Goal: Use online tool/utility: Utilize a website feature to perform a specific function

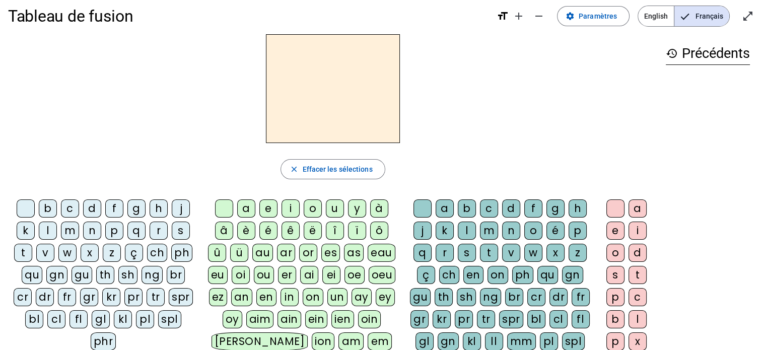
scroll to position [4, 0]
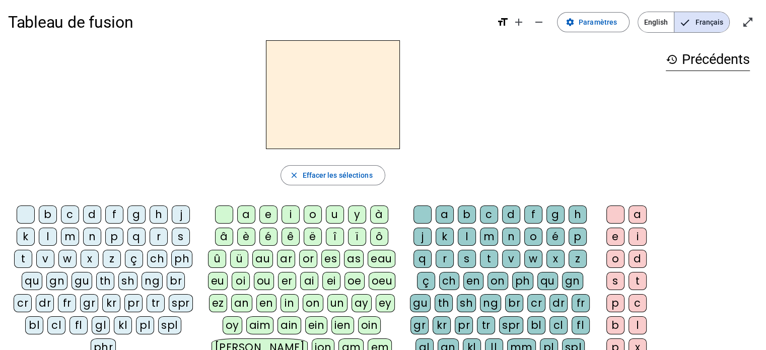
click at [46, 212] on div "b" at bounding box center [48, 214] width 18 height 18
click at [313, 213] on div "o" at bounding box center [313, 214] width 18 height 18
click at [467, 234] on div "l" at bounding box center [467, 237] width 18 height 18
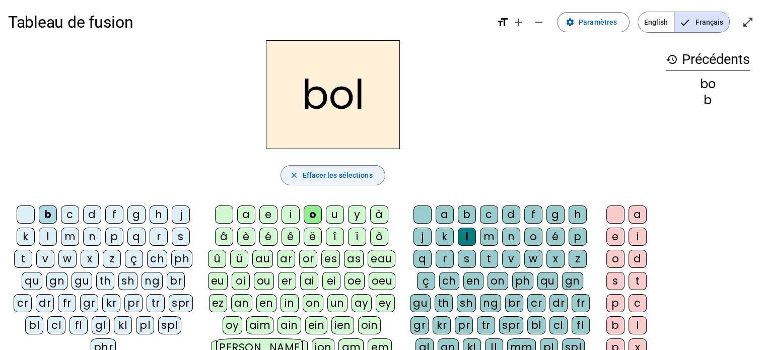
click at [343, 177] on span "Effacer les sélections" at bounding box center [337, 175] width 70 height 12
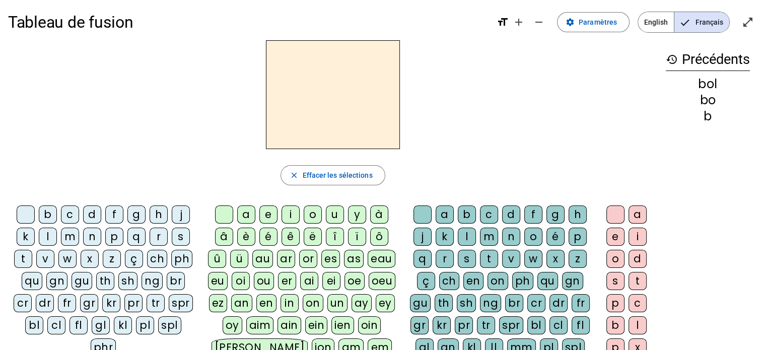
click at [46, 213] on div "b" at bounding box center [48, 214] width 18 height 18
click at [314, 215] on div "o" at bounding box center [313, 214] width 18 height 18
click at [470, 236] on div "l" at bounding box center [467, 237] width 18 height 18
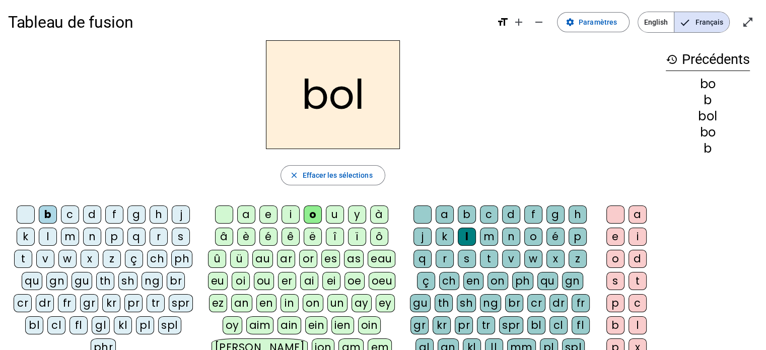
click at [316, 100] on h2 "bol" at bounding box center [333, 94] width 134 height 109
click at [317, 173] on span "Effacer les sélections" at bounding box center [337, 175] width 70 height 12
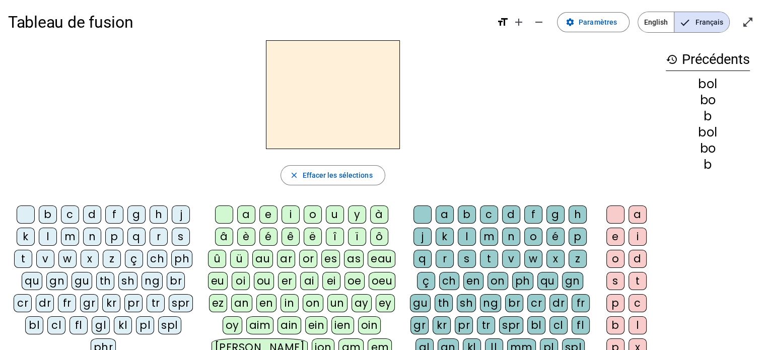
click at [178, 239] on div "s" at bounding box center [181, 237] width 18 height 18
click at [311, 211] on div "o" at bounding box center [313, 214] width 18 height 18
click at [472, 233] on div "l" at bounding box center [467, 237] width 18 height 18
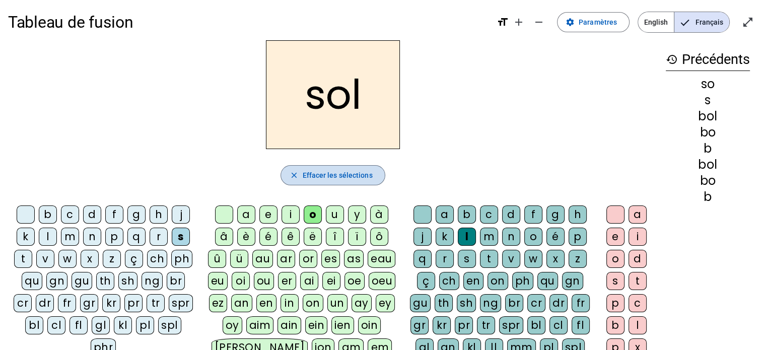
click at [333, 179] on span "Effacer les sélections" at bounding box center [337, 175] width 70 height 12
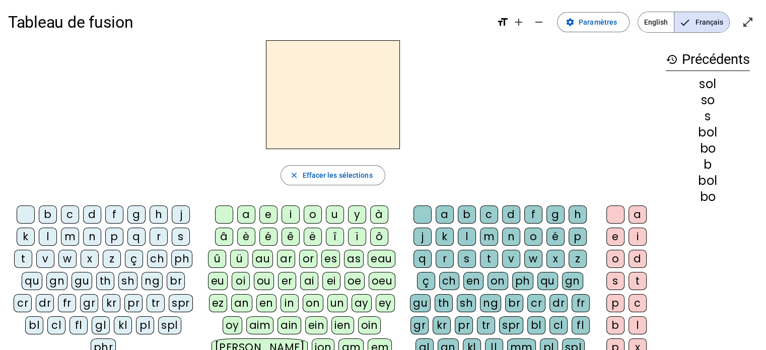
click at [183, 230] on div "s" at bounding box center [181, 237] width 18 height 18
click at [292, 216] on div "i" at bounding box center [290, 214] width 18 height 18
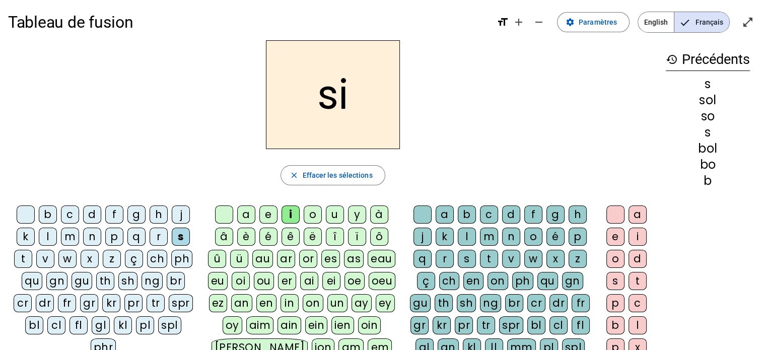
click at [47, 235] on div "l" at bounding box center [48, 237] width 18 height 18
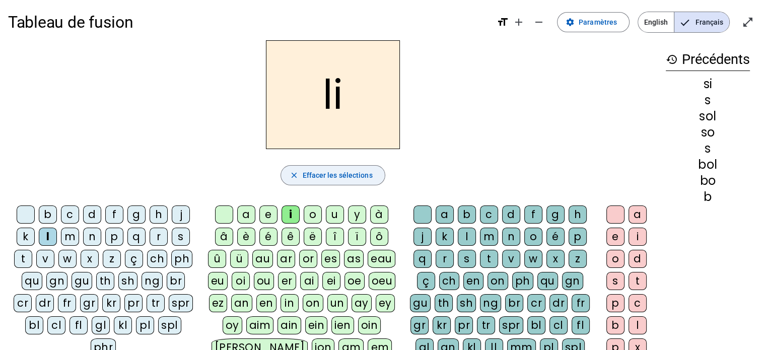
click at [303, 172] on span "Effacer les sélections" at bounding box center [337, 175] width 70 height 12
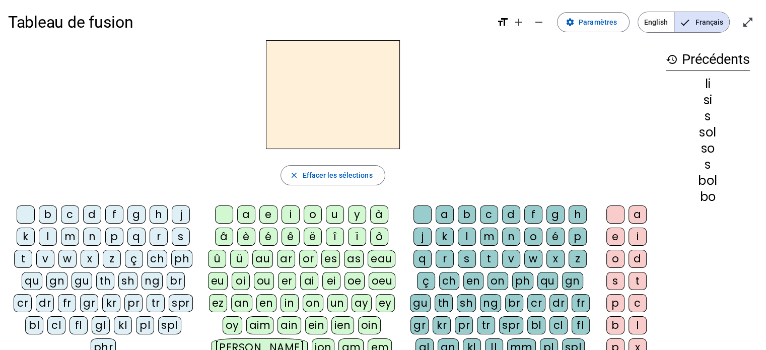
click at [181, 231] on div "s" at bounding box center [181, 237] width 18 height 18
click at [294, 209] on div "i" at bounding box center [290, 214] width 18 height 18
click at [465, 237] on div "l" at bounding box center [467, 237] width 18 height 18
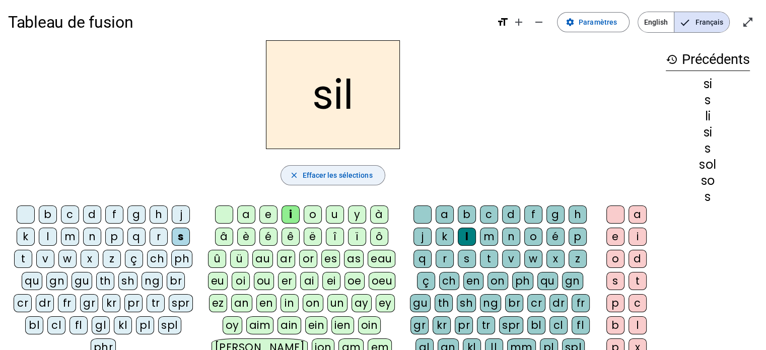
click at [340, 165] on span "button" at bounding box center [332, 175] width 103 height 24
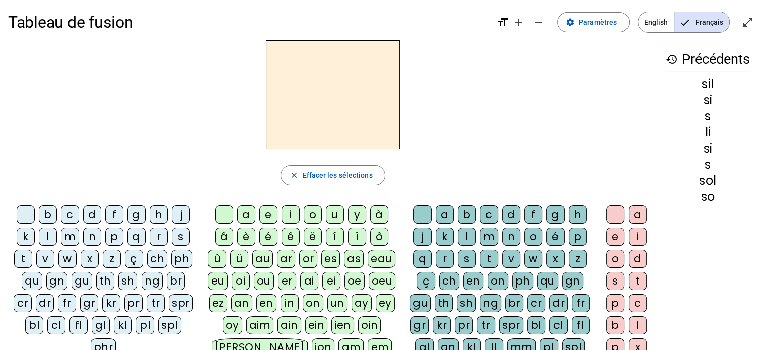
click at [183, 240] on div "s" at bounding box center [181, 237] width 18 height 18
click at [294, 212] on div "i" at bounding box center [290, 214] width 18 height 18
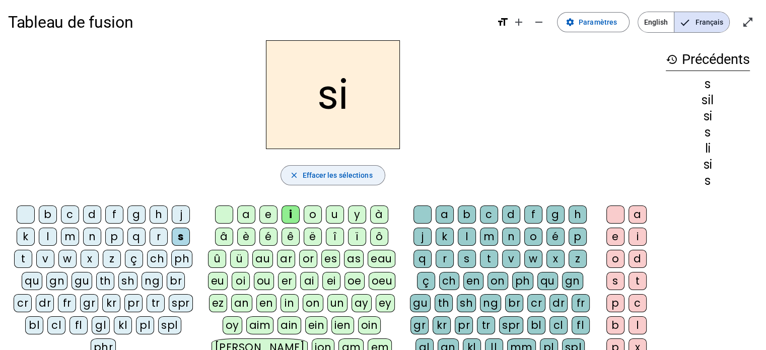
click at [326, 182] on span "button" at bounding box center [332, 175] width 103 height 24
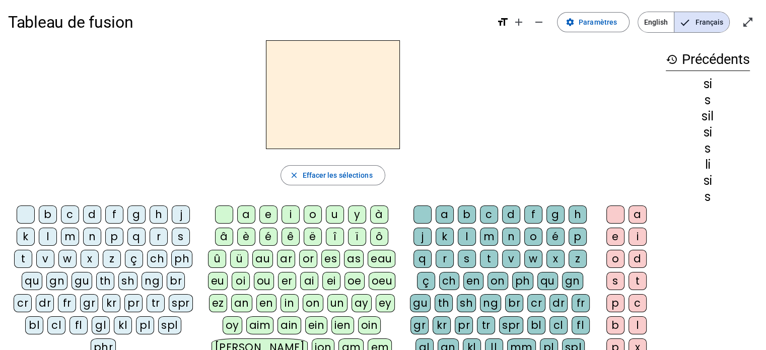
click at [87, 234] on div "n" at bounding box center [92, 237] width 18 height 18
click at [286, 215] on div "i" at bounding box center [290, 214] width 18 height 18
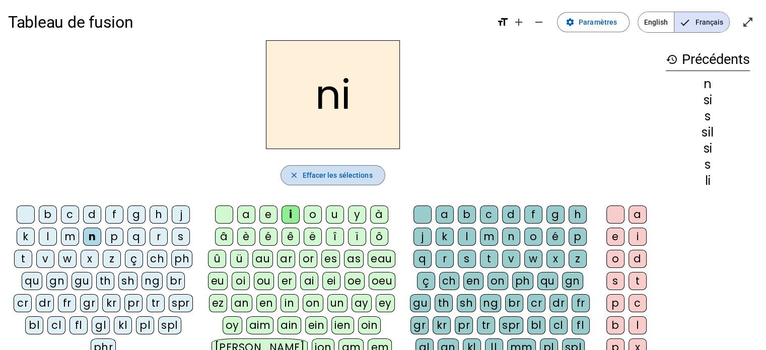
click at [308, 175] on span "Effacer les sélections" at bounding box center [337, 175] width 70 height 12
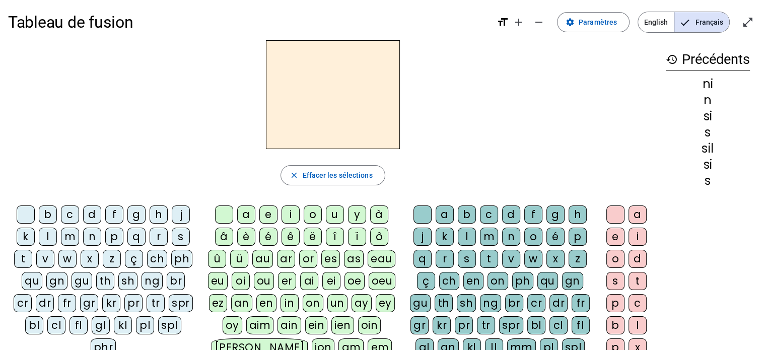
click at [91, 233] on div "n" at bounding box center [92, 237] width 18 height 18
click at [269, 207] on div "e" at bounding box center [268, 214] width 18 height 18
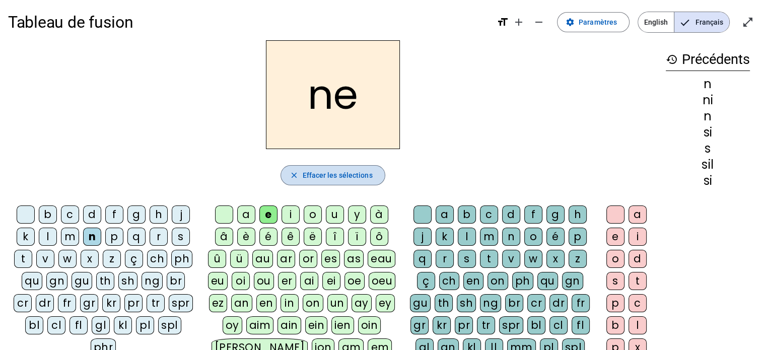
click at [335, 172] on span "Effacer les sélections" at bounding box center [337, 175] width 70 height 12
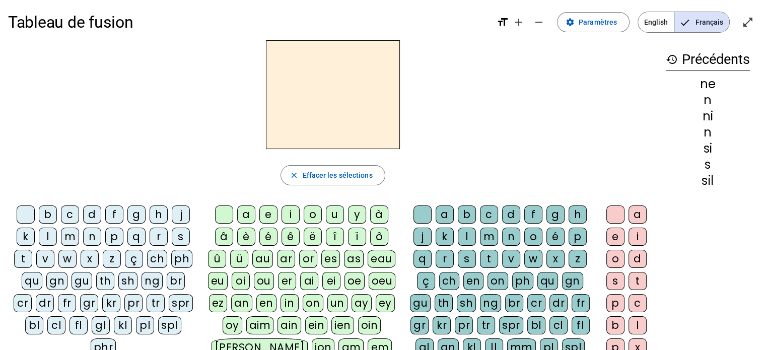
click at [45, 241] on div "l" at bounding box center [48, 237] width 18 height 18
click at [267, 216] on div "e" at bounding box center [268, 214] width 18 height 18
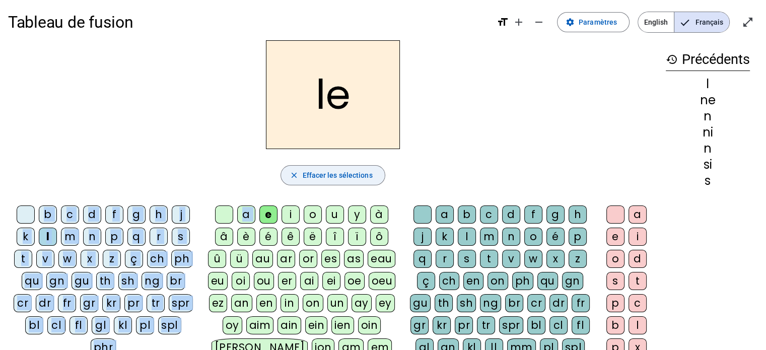
drag, startPoint x: 267, startPoint y: 216, endPoint x: 300, endPoint y: 169, distance: 57.5
click at [300, 169] on div "le close Effacer les sélections b c d f g h j k l m n p q r s t v w x z ç ch ph…" at bounding box center [332, 268] width 649 height 457
click at [300, 169] on span "button" at bounding box center [332, 175] width 103 height 24
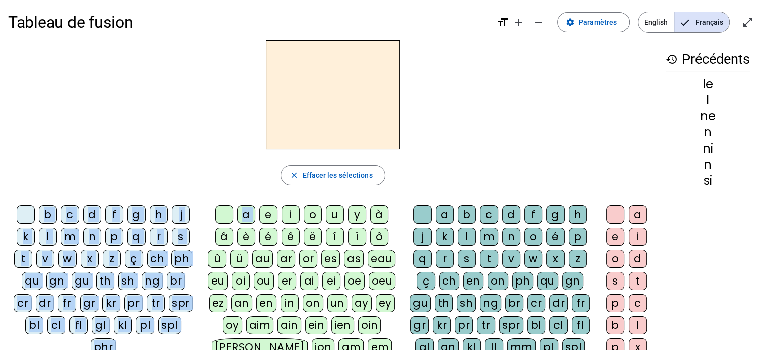
click at [50, 229] on div "l" at bounding box center [48, 237] width 18 height 18
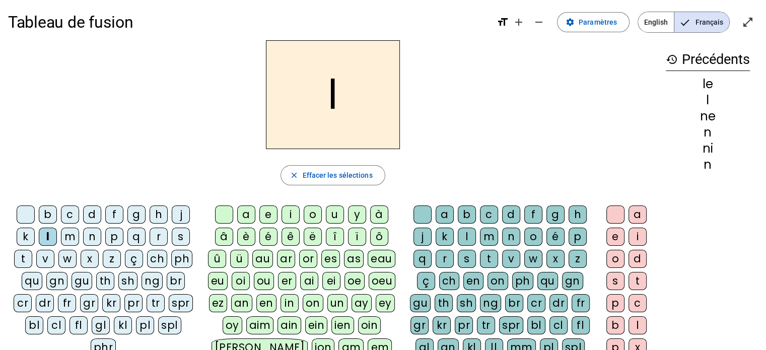
click at [247, 209] on div "a" at bounding box center [246, 214] width 18 height 18
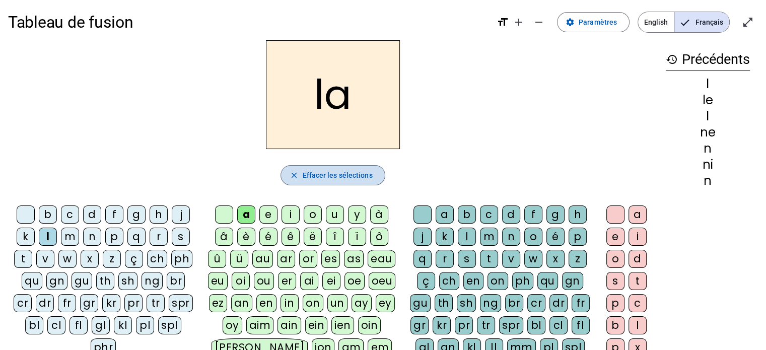
click at [314, 174] on span "Effacer les sélections" at bounding box center [337, 175] width 70 height 12
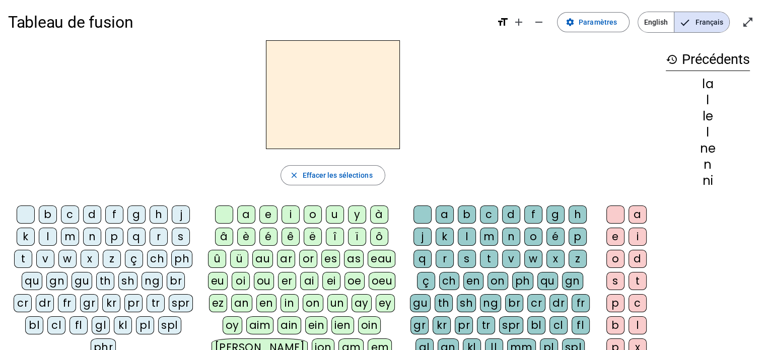
click at [47, 260] on div "v" at bounding box center [45, 259] width 18 height 18
click at [248, 215] on div "a" at bounding box center [246, 214] width 18 height 18
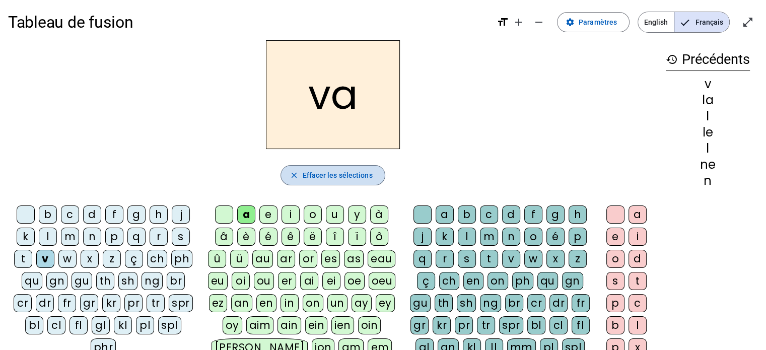
click at [336, 172] on span "Effacer les sélections" at bounding box center [337, 175] width 70 height 12
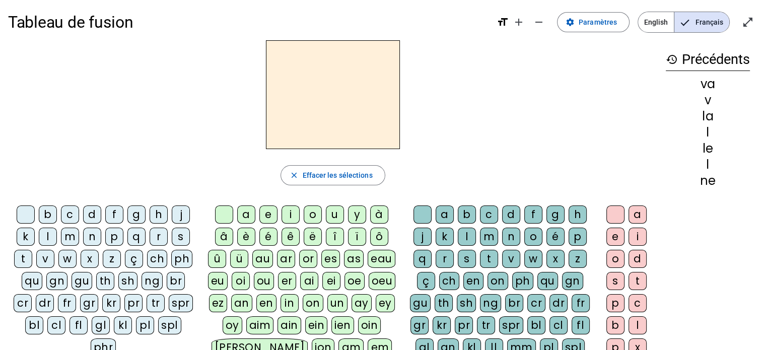
click at [24, 255] on div "t" at bounding box center [23, 259] width 18 height 18
click at [244, 206] on div "a" at bounding box center [246, 214] width 18 height 18
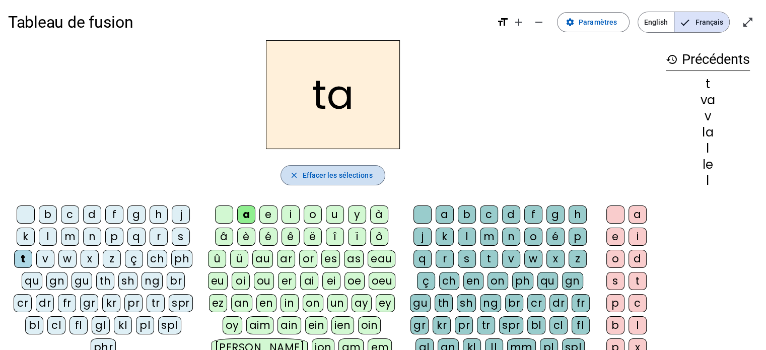
click at [314, 177] on span "Effacer les sélections" at bounding box center [337, 175] width 70 height 12
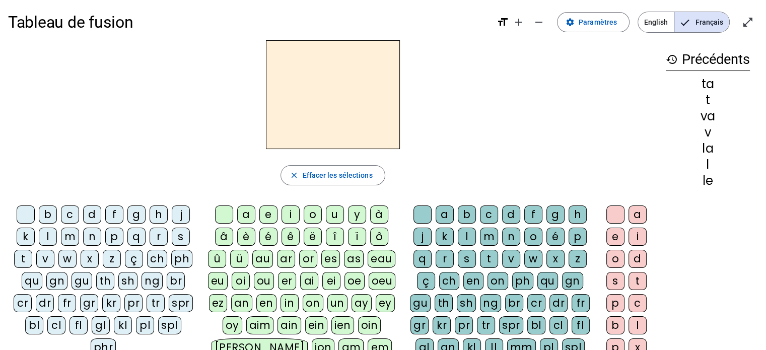
click at [27, 253] on div "t" at bounding box center [23, 259] width 18 height 18
click at [265, 213] on div "e" at bounding box center [268, 214] width 18 height 18
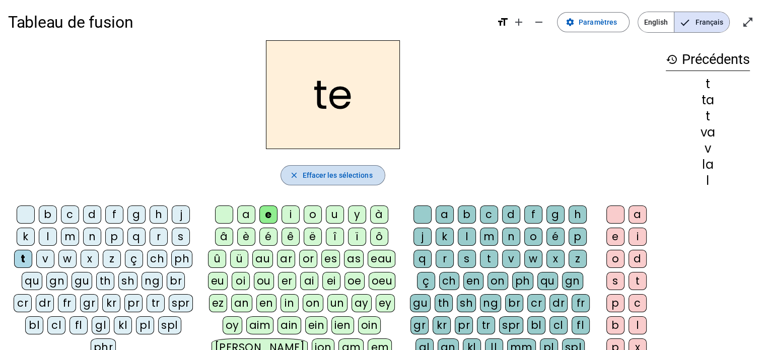
click at [306, 175] on span "Effacer les sélections" at bounding box center [337, 175] width 70 height 12
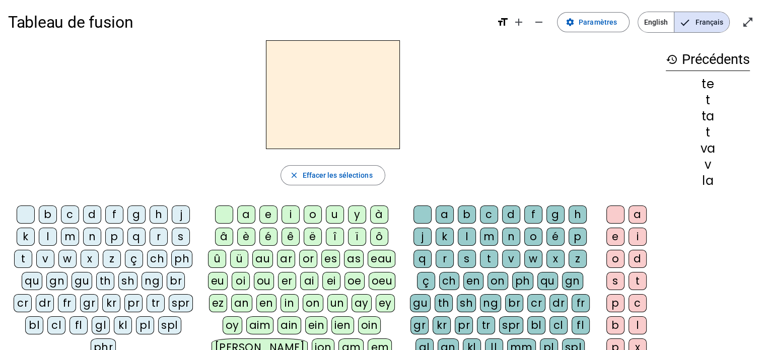
click at [93, 217] on div "d" at bounding box center [92, 214] width 18 height 18
click at [266, 213] on div "e" at bounding box center [268, 214] width 18 height 18
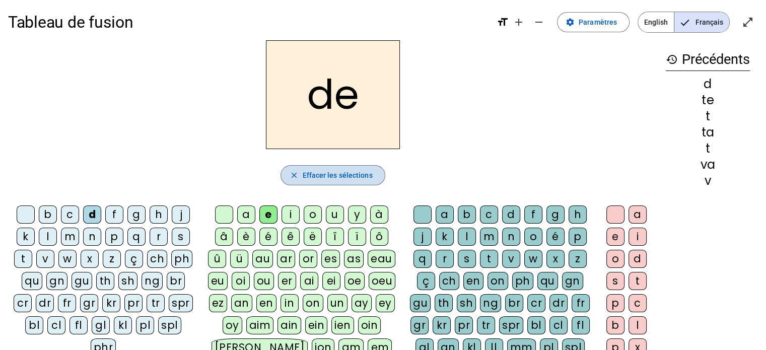
click at [328, 176] on span "Effacer les sélections" at bounding box center [337, 175] width 70 height 12
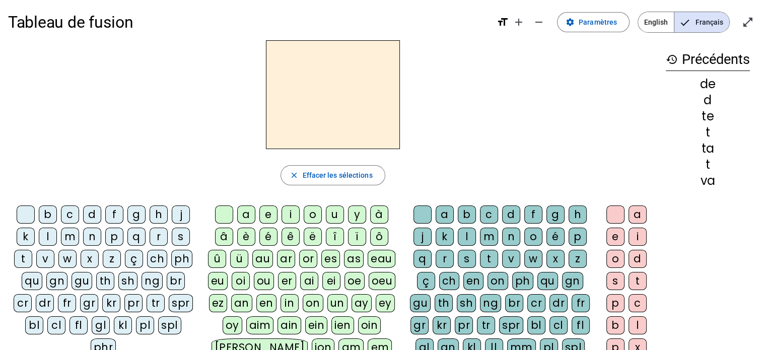
click at [63, 231] on div "m" at bounding box center [70, 237] width 18 height 18
click at [268, 214] on div "e" at bounding box center [268, 214] width 18 height 18
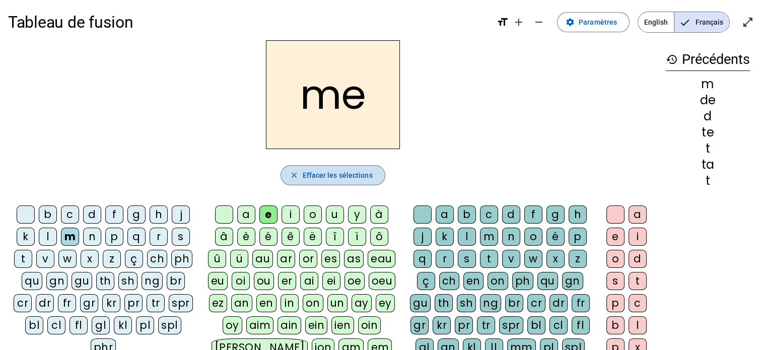
click at [325, 174] on span "Effacer les sélections" at bounding box center [337, 175] width 70 height 12
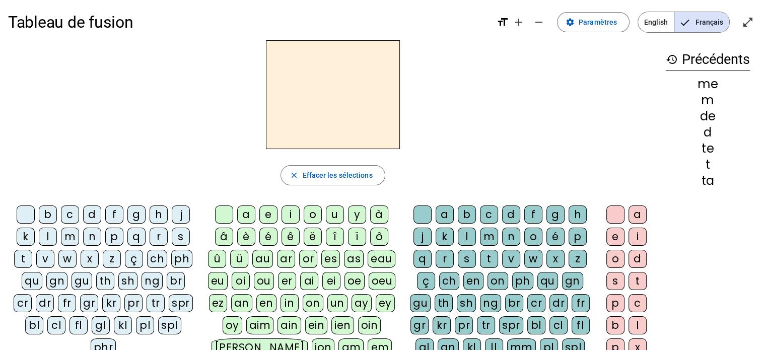
click at [73, 238] on div "m" at bounding box center [70, 237] width 18 height 18
click at [248, 217] on div "a" at bounding box center [246, 214] width 18 height 18
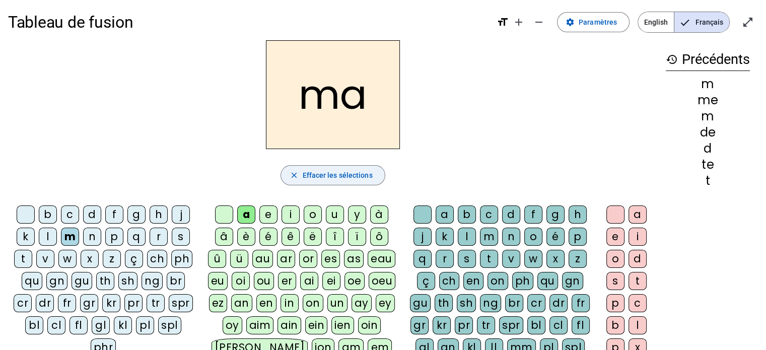
click at [309, 171] on span "Effacer les sélections" at bounding box center [337, 175] width 70 height 12
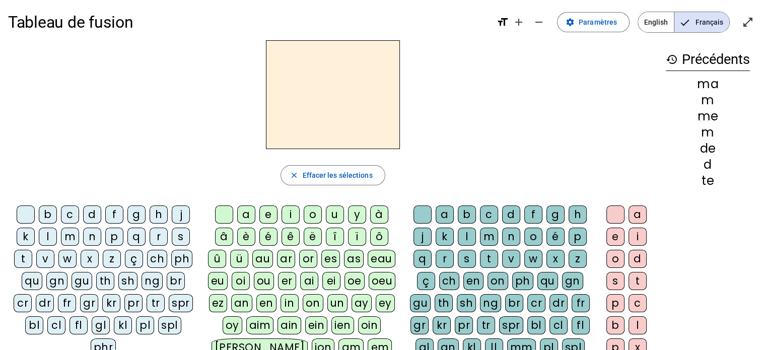
click at [75, 235] on div "m" at bounding box center [70, 237] width 18 height 18
click at [249, 213] on div "a" at bounding box center [246, 214] width 18 height 18
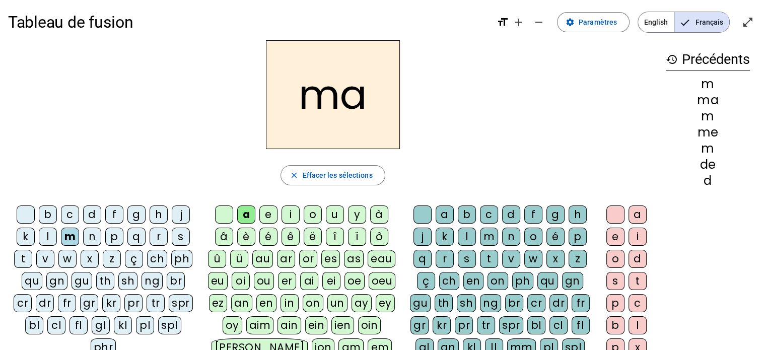
click at [471, 239] on div "l" at bounding box center [467, 237] width 18 height 18
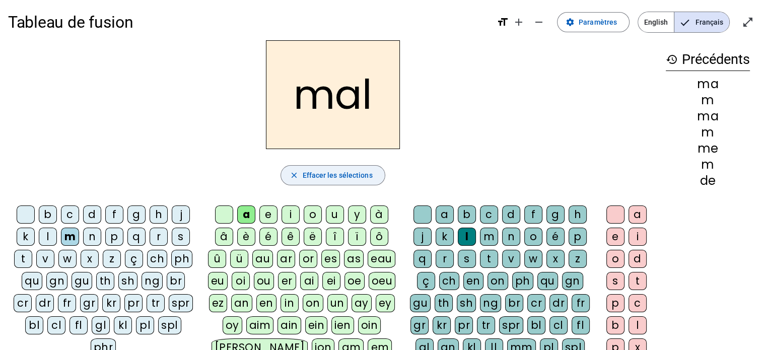
click at [295, 171] on mat-icon "close" at bounding box center [293, 175] width 9 height 9
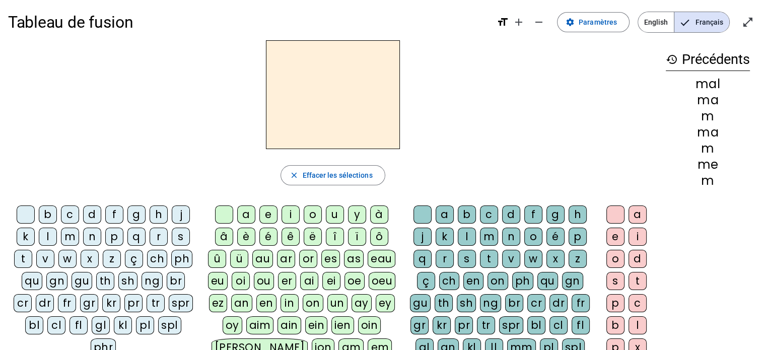
click at [50, 209] on div "b" at bounding box center [48, 214] width 18 height 18
click at [245, 212] on div "a" at bounding box center [246, 214] width 18 height 18
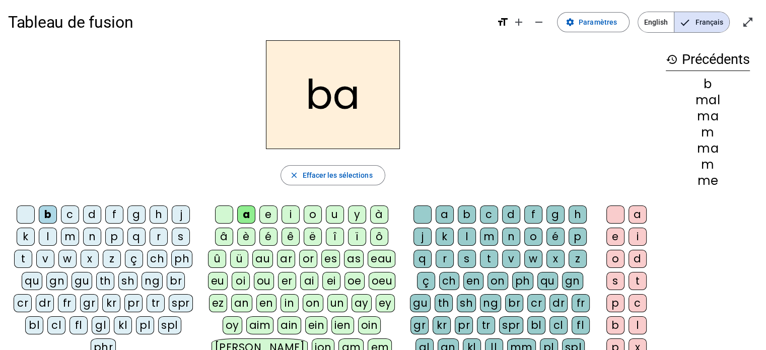
click at [465, 234] on div "l" at bounding box center [467, 237] width 18 height 18
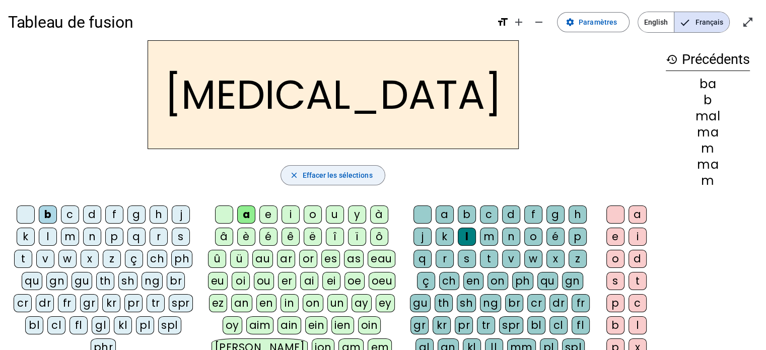
click at [352, 173] on span "Effacer les sélections" at bounding box center [337, 175] width 70 height 12
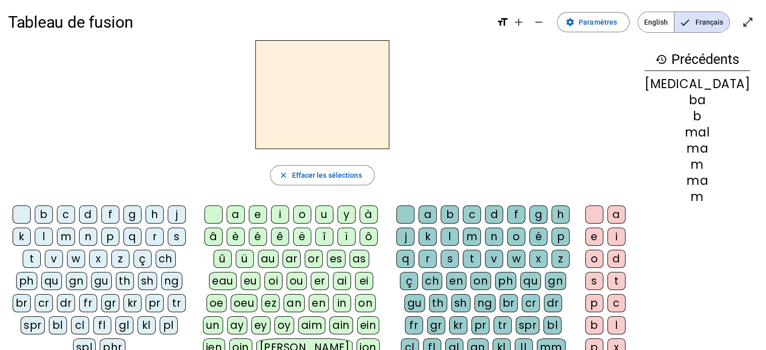
click at [52, 211] on div "b" at bounding box center [44, 214] width 18 height 18
click at [245, 213] on div "a" at bounding box center [236, 214] width 18 height 18
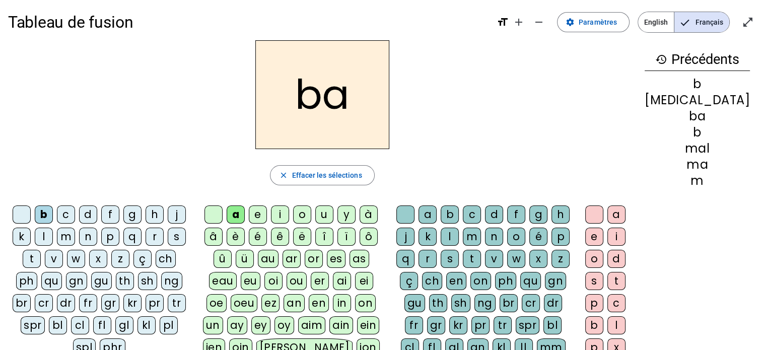
click at [481, 215] on div "c" at bounding box center [472, 214] width 18 height 18
